Goal: Task Accomplishment & Management: Use online tool/utility

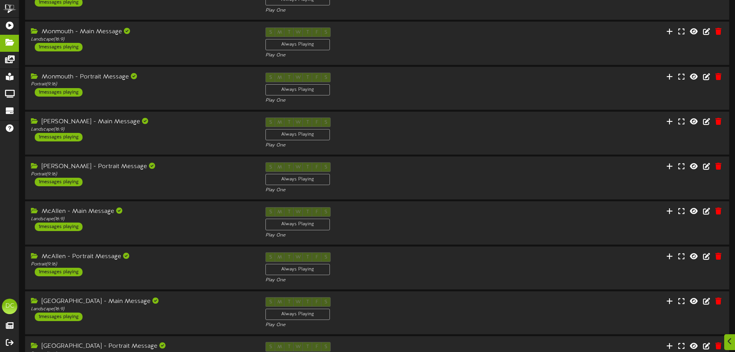
scroll to position [161, 0]
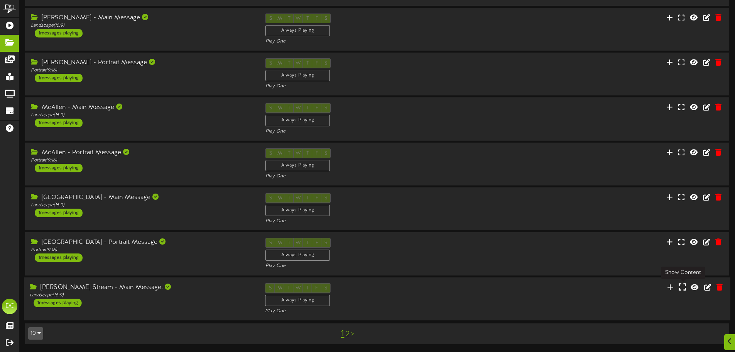
click at [680, 288] on icon at bounding box center [682, 286] width 7 height 8
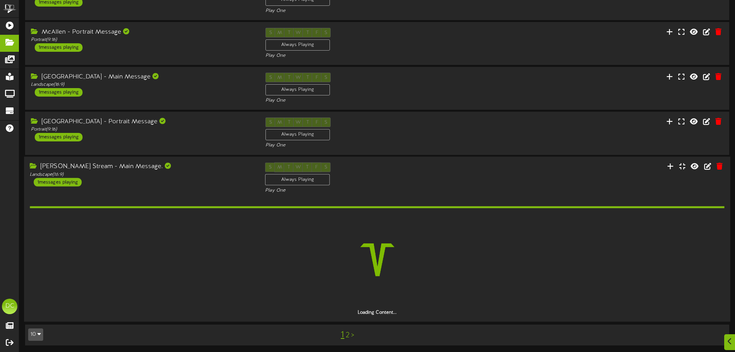
scroll to position [260, 0]
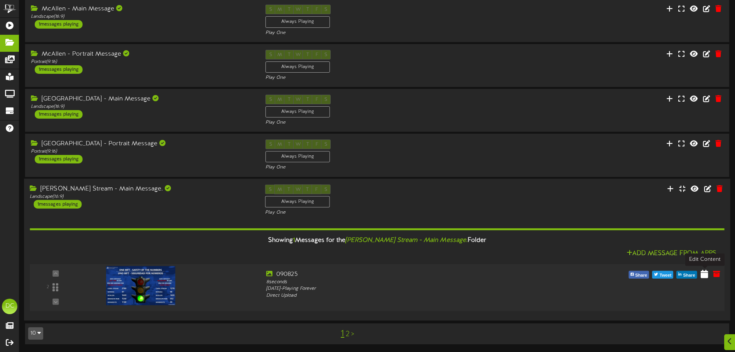
click at [702, 276] on icon at bounding box center [704, 273] width 7 height 8
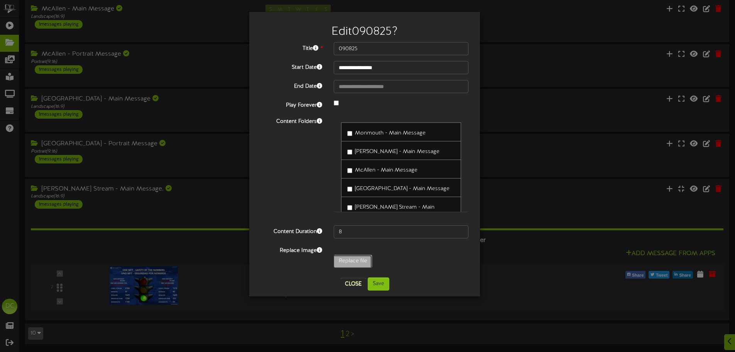
type input "**********"
type input "090925"
click at [381, 284] on button "Save" at bounding box center [379, 283] width 22 height 13
